Goal: Check status: Check status

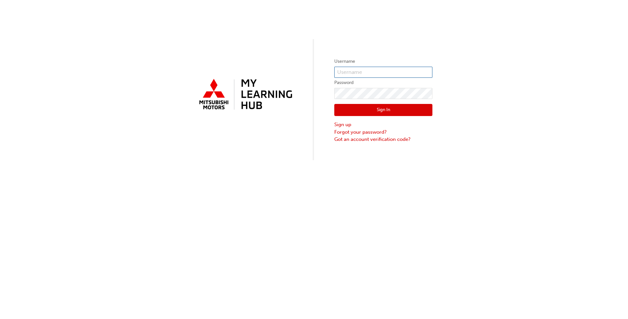
type input "0005230425"
click at [348, 113] on button "Sign In" at bounding box center [384, 110] width 98 height 12
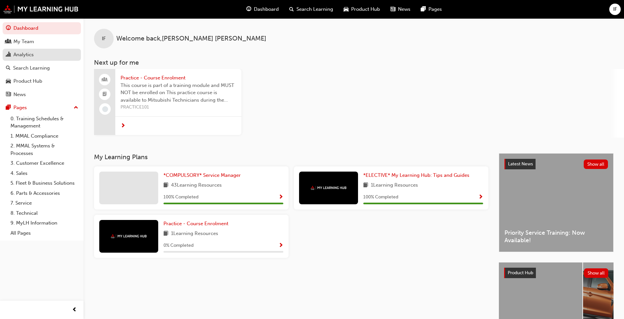
click at [27, 53] on div "Analytics" at bounding box center [23, 55] width 20 height 8
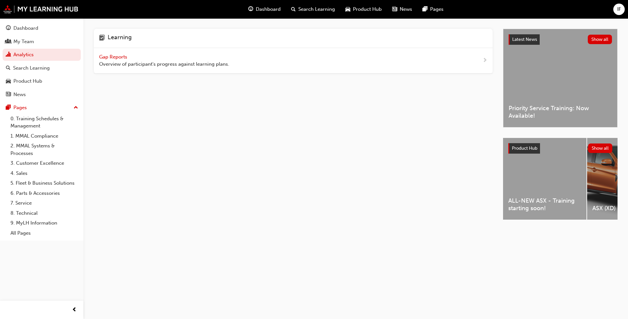
click at [117, 58] on span "Gap Reports" at bounding box center [113, 57] width 29 height 6
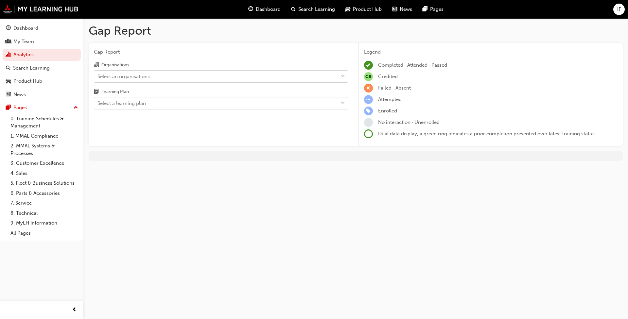
click at [162, 78] on div "Select an organisations" at bounding box center [216, 76] width 244 height 11
click at [98, 78] on input "Organisations Select an organisations" at bounding box center [98, 76] width 1 height 6
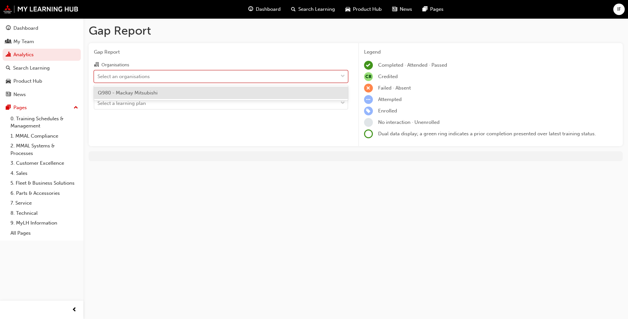
click at [151, 94] on span "Q980 - Mackay Mitsubishi" at bounding box center [128, 93] width 60 height 6
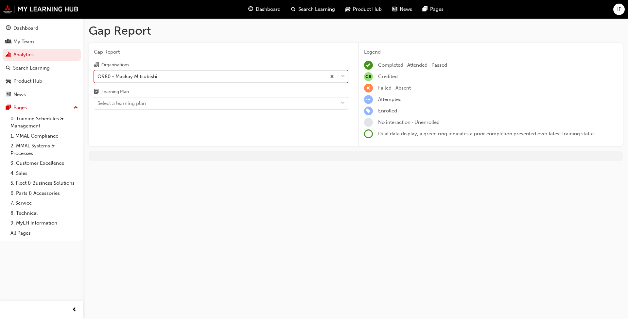
click at [144, 105] on div "Select a learning plan" at bounding box center [122, 104] width 48 height 8
click at [98, 105] on input "Learning Plan Select a learning plan" at bounding box center [98, 103] width 1 height 6
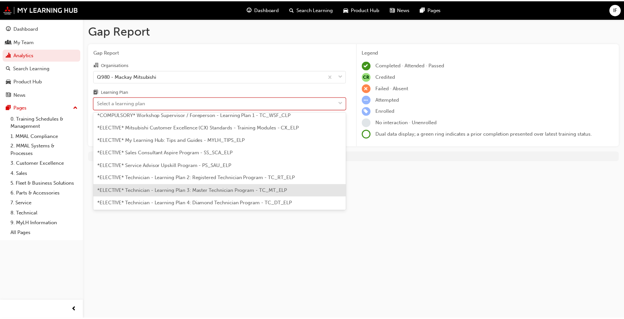
scroll to position [320, 0]
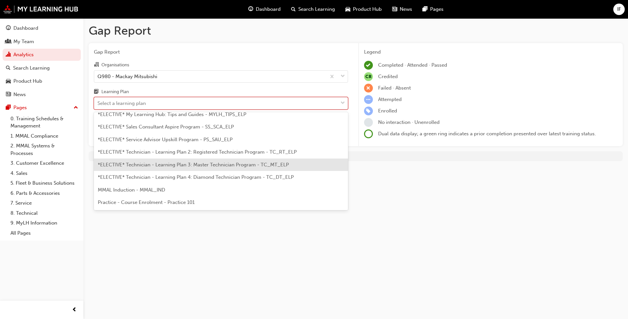
click at [163, 167] on span "*ELECTIVE* Technician - Learning Plan 3: Master Technician Program - TC_MT_ELP" at bounding box center [193, 165] width 191 height 6
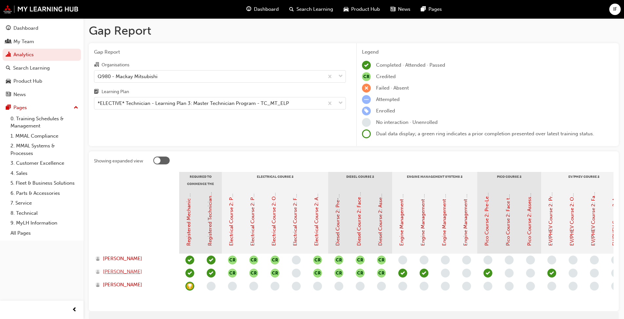
click at [129, 274] on span "[PERSON_NAME]" at bounding box center [122, 272] width 39 height 8
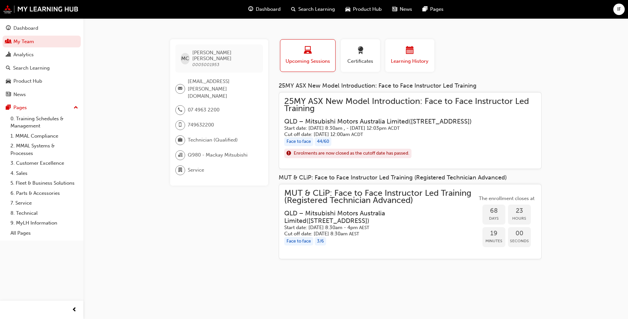
click at [400, 50] on div "button" at bounding box center [409, 51] width 39 height 10
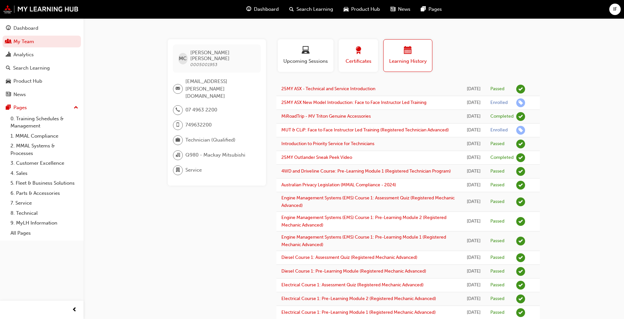
click at [365, 58] on span "Certificates" at bounding box center [357, 62] width 29 height 8
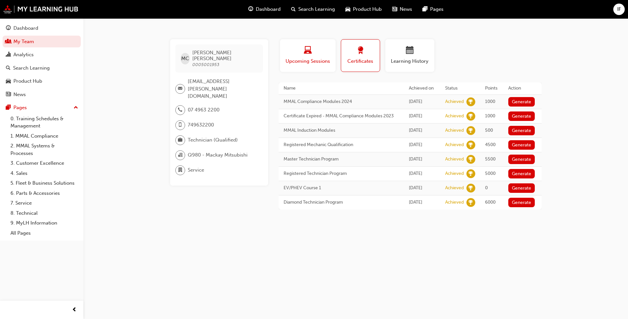
click at [312, 54] on div "button" at bounding box center [308, 51] width 46 height 10
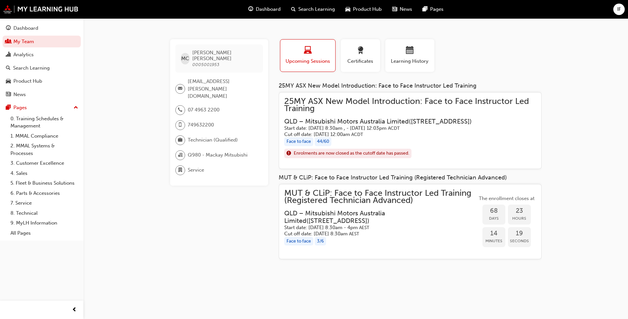
click at [242, 204] on div "MC [PERSON_NAME] 0005001953 [EMAIL_ADDRESS][PERSON_NAME][DOMAIN_NAME] 07 4963 2…" at bounding box center [224, 152] width 109 height 226
